Goal: Information Seeking & Learning: Learn about a topic

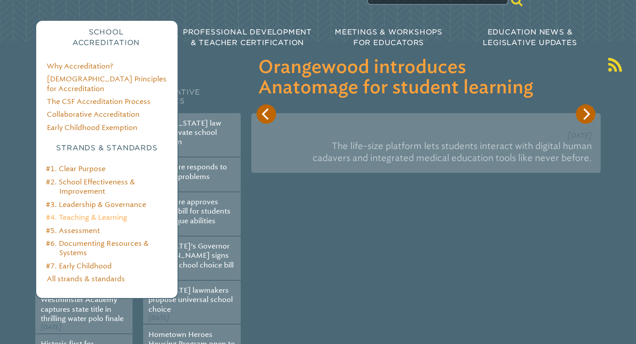
scroll to position [106, 0]
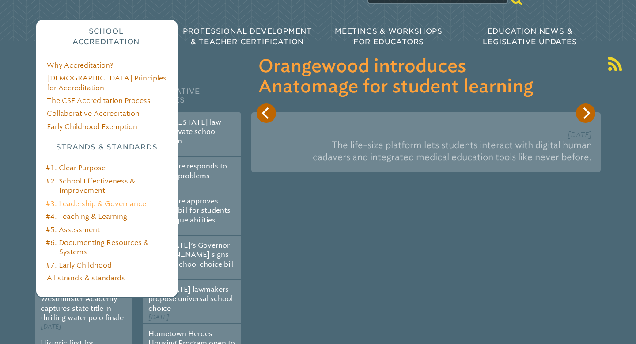
type input "**********"
click at [112, 199] on link "#3. Leadership & Governance" at bounding box center [96, 203] width 100 height 8
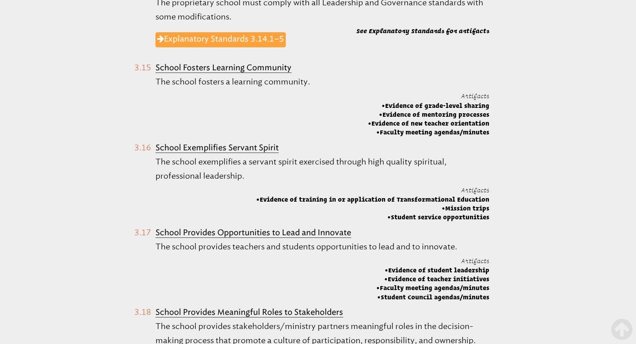
scroll to position [1709, 0]
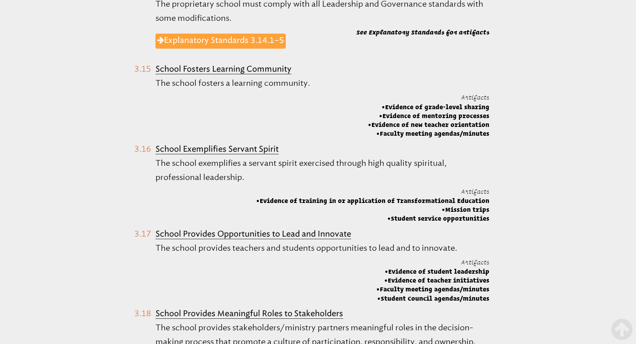
click at [243, 144] on b "School Exemplifies Servant Spirit" at bounding box center [216, 149] width 123 height 10
click at [146, 142] on Spirit "School Exemplifies Servant Spirit The school exemplifies a servant spirit exerc…" at bounding box center [311, 182] width 355 height 81
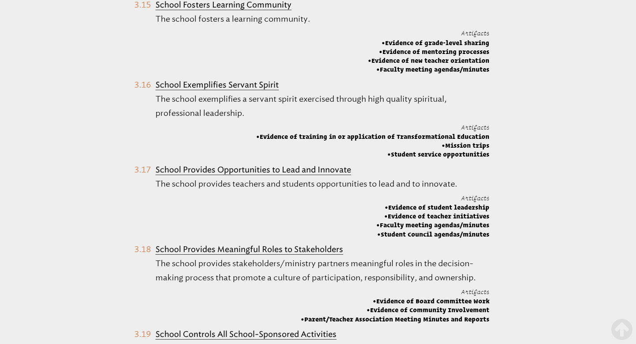
scroll to position [1775, 0]
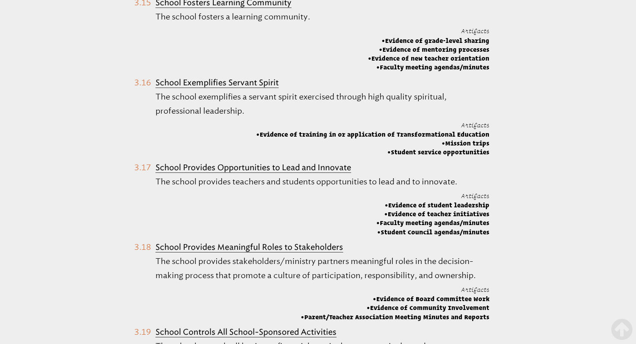
click at [147, 76] on Spirit "School Exemplifies Servant Spirit The school exemplifies a servant spirit exerc…" at bounding box center [311, 116] width 355 height 81
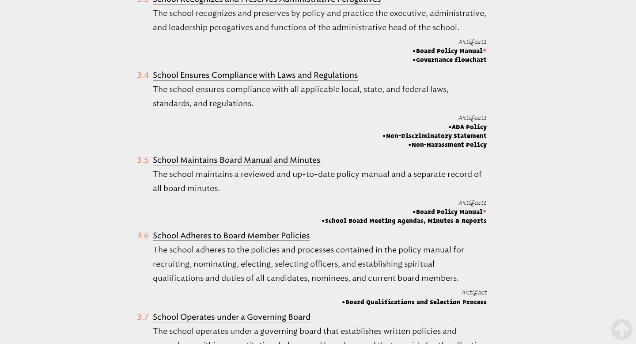
scroll to position [794, 0]
click at [468, 125] on span "ADA Policy" at bounding box center [434, 126] width 104 height 9
click at [446, 126] on span "ADA Policy" at bounding box center [434, 126] width 104 height 9
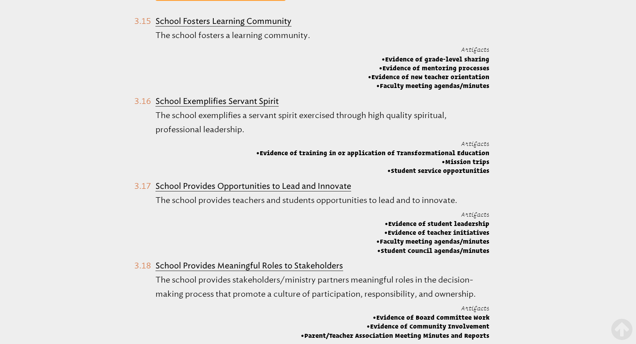
scroll to position [1759, 0]
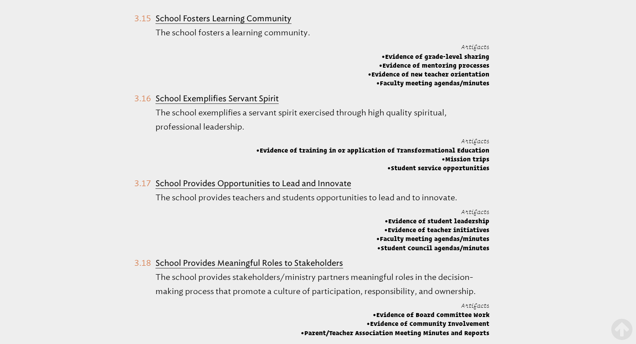
click at [213, 94] on b "School Exemplifies Servant Spirit" at bounding box center [216, 99] width 123 height 10
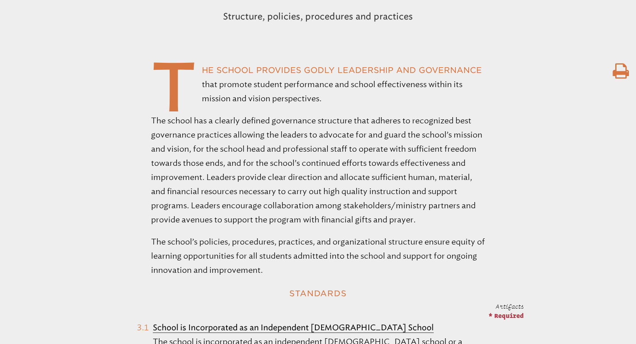
scroll to position [276, 0]
